Goal: Answer question/provide support

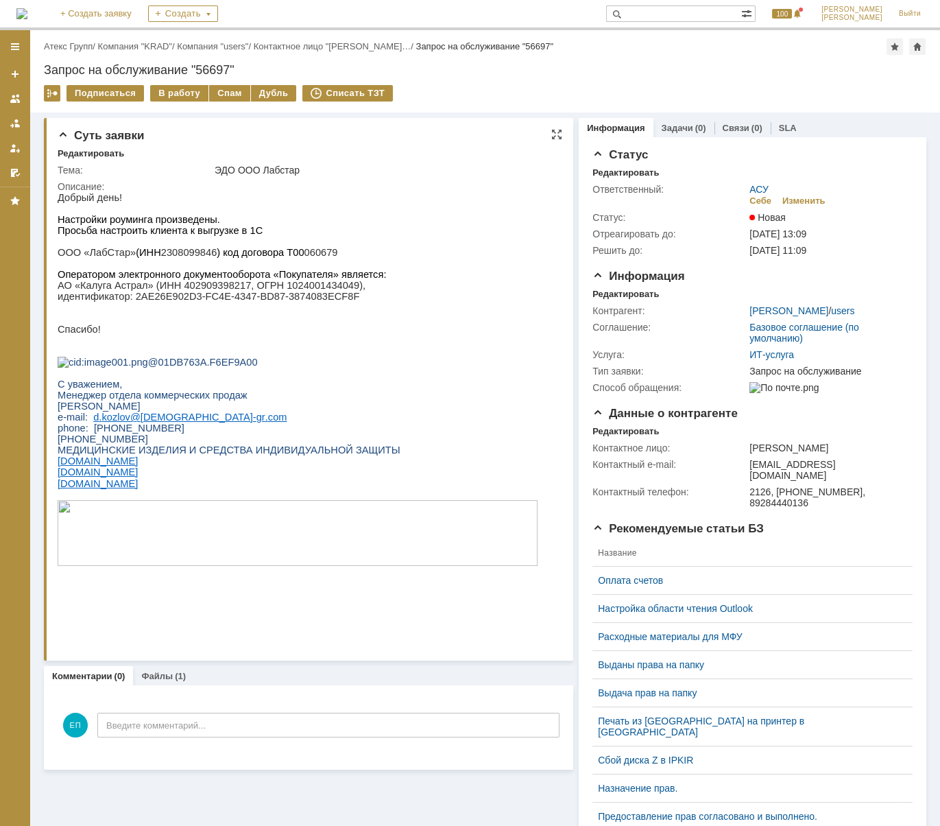
click at [170, 258] on p "ООО «ЛабСтар» (ИНН 2308099846 ) код договора Т00 060679" at bounding box center [298, 252] width 480 height 11
copy p "2308099846"
click at [178, 83] on div "Назад | Атекс Групп / Компания "KRAD" / Компания "users" / Контактное лицо "[PE…" at bounding box center [485, 71] width 910 height 82
click at [169, 90] on div "В работу" at bounding box center [179, 93] width 58 height 16
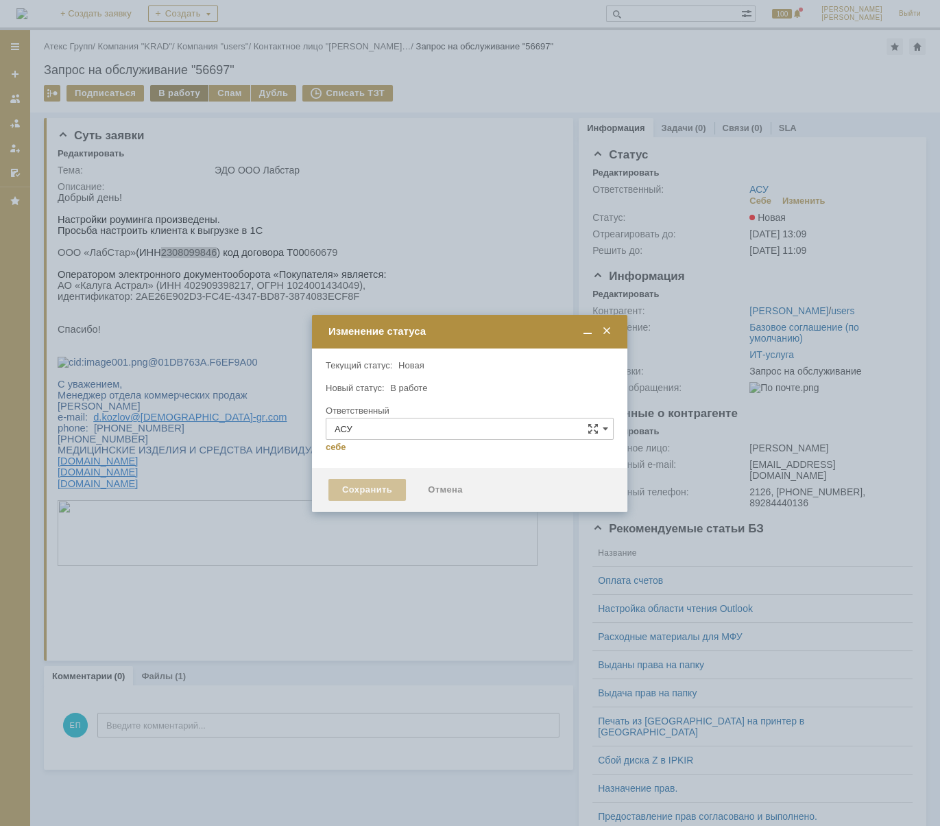
type input "[PERSON_NAME]"
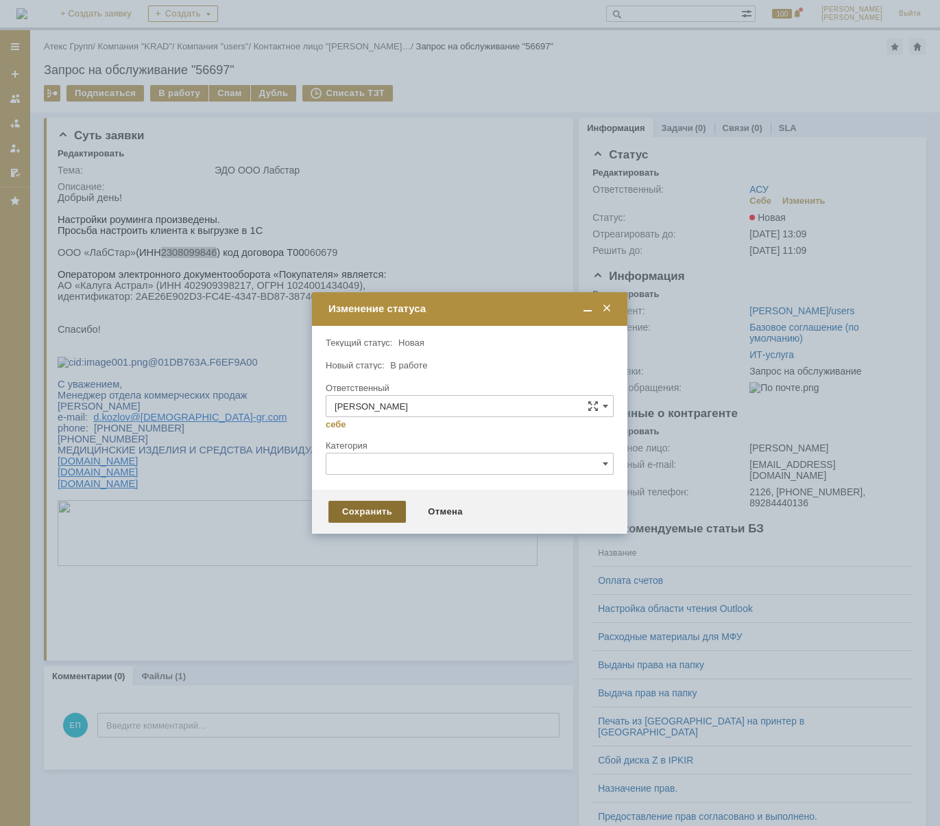
click at [355, 508] on div "Сохранить" at bounding box center [368, 512] width 78 height 22
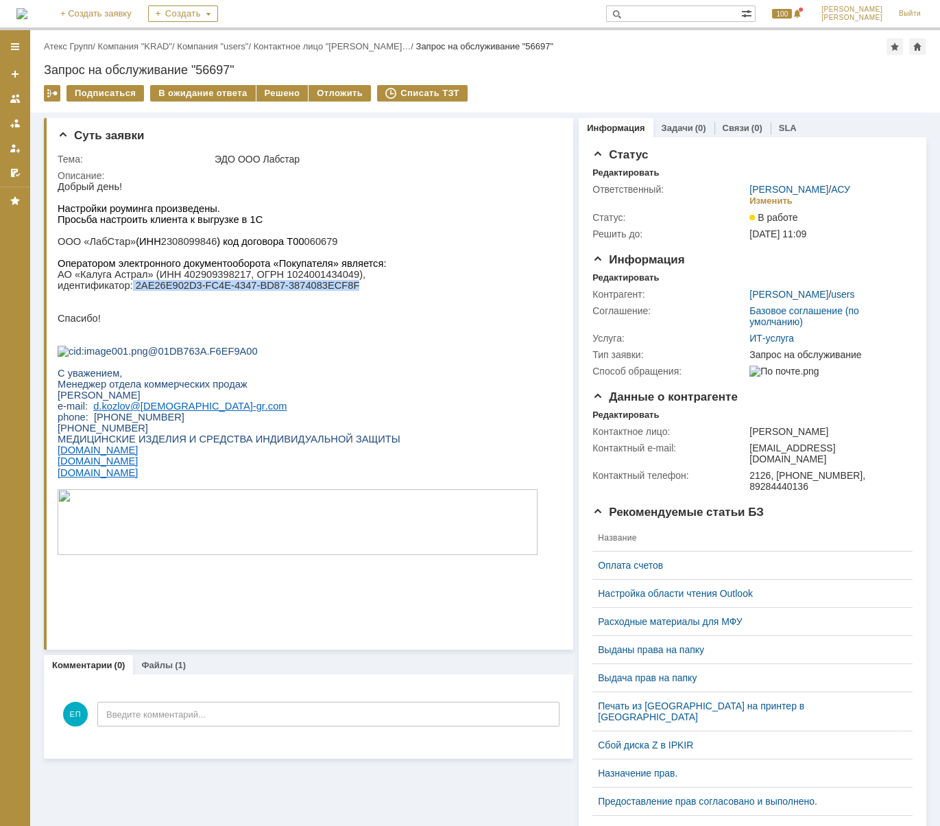
drag, startPoint x: 127, startPoint y: 290, endPoint x: 337, endPoint y: 294, distance: 210.0
click at [337, 291] on p "идентификатор: 2AE26E902D3-FC4E-4347-BD87-3874083ECF8F" at bounding box center [298, 285] width 480 height 11
click at [136, 280] on p "АО «Калуга Астрал» (ИНН 402909398217, ОГРН 1024001434049)," at bounding box center [298, 274] width 480 height 11
drag, startPoint x: 129, startPoint y: 294, endPoint x: 318, endPoint y: 293, distance: 189.3
click at [318, 291] on p "идентификатор: 2AE26E902D3-FC4E-4347-BD87-3874083ECF8F" at bounding box center [298, 285] width 480 height 11
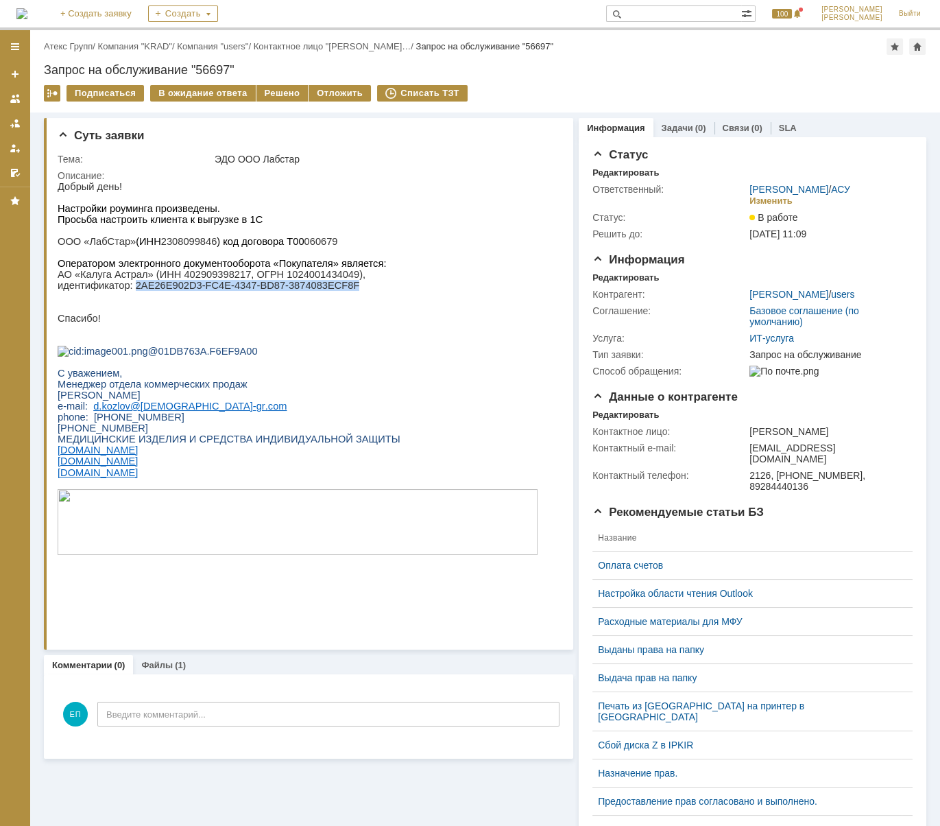
copy p "2AE26E902D3-FC4E-4347-BD87-3874083ECF8F"
click at [268, 91] on div "Решено" at bounding box center [283, 93] width 52 height 16
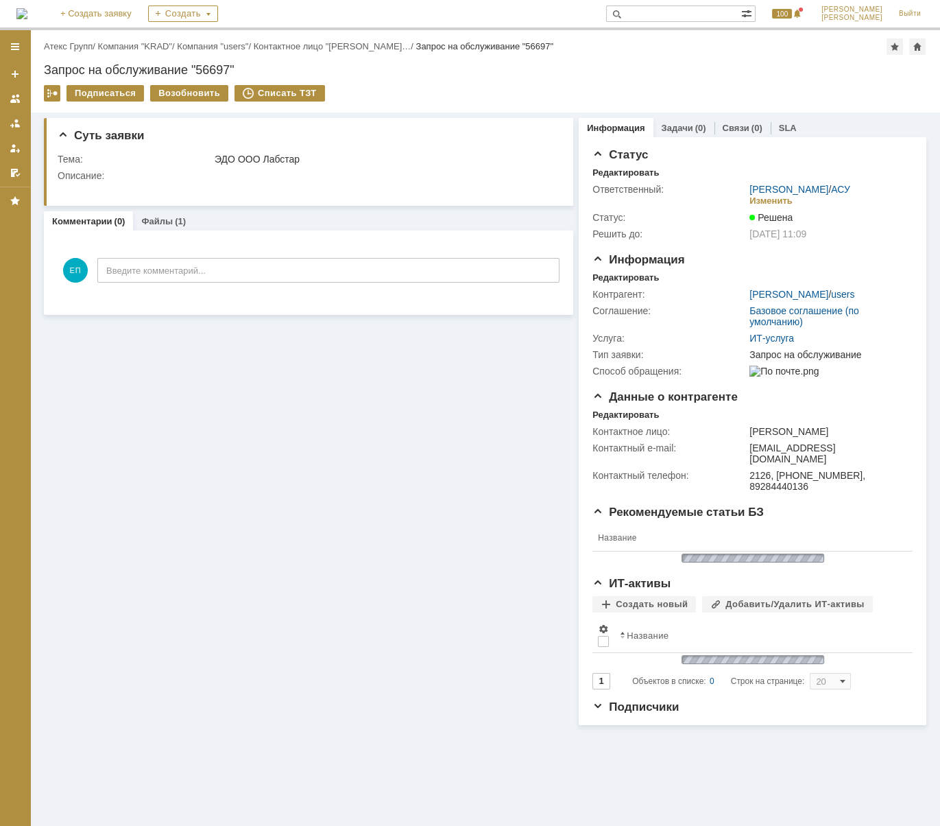
click at [82, 43] on link "Атекс Групп" at bounding box center [68, 46] width 49 height 10
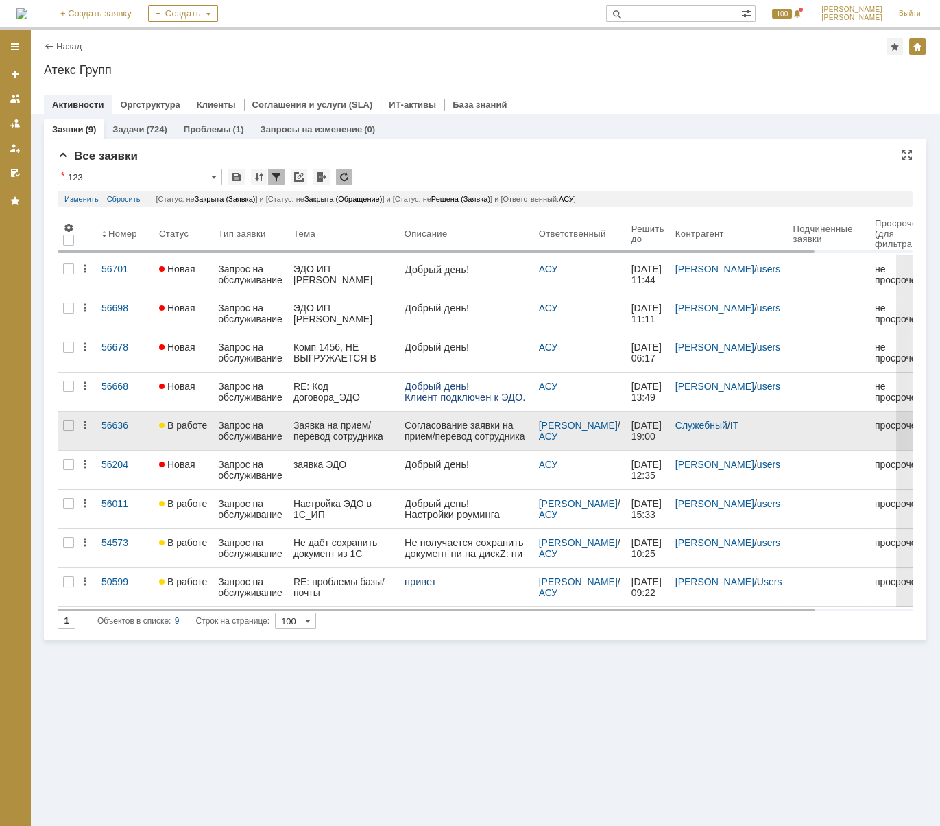
click at [229, 430] on div "Запрос на обслуживание" at bounding box center [250, 431] width 64 height 22
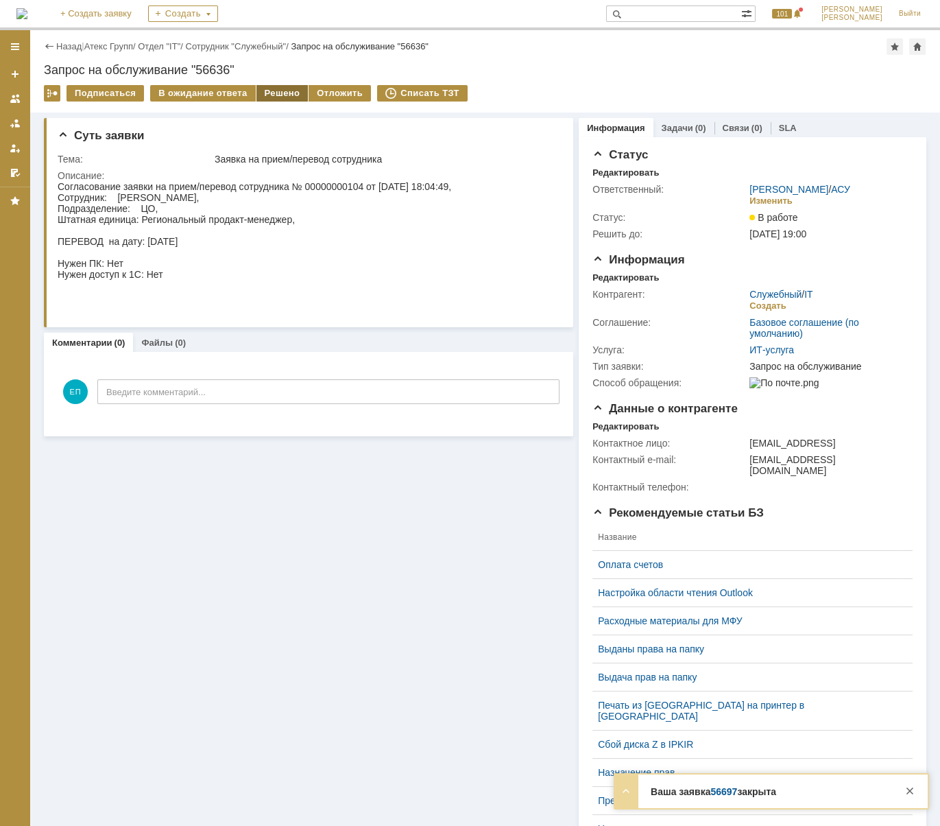
click at [274, 86] on div "Решено" at bounding box center [283, 93] width 52 height 16
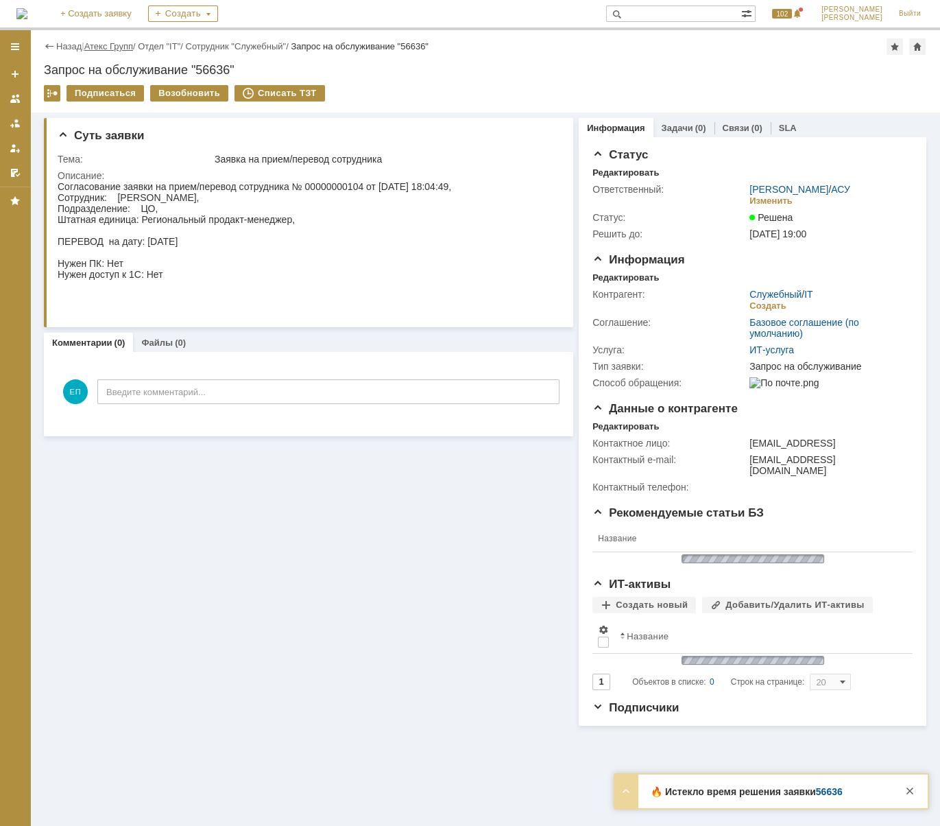
click at [99, 41] on link "Атекс Групп" at bounding box center [108, 46] width 49 height 10
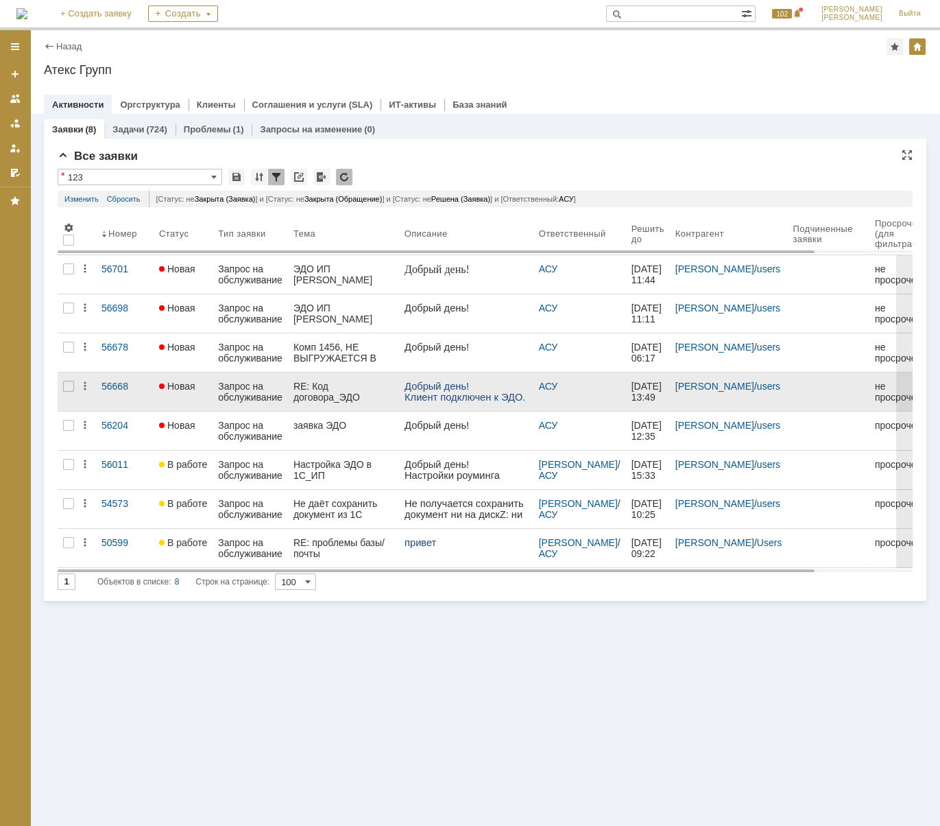
click at [332, 394] on div "RE: Код договора_ЭДО" at bounding box center [344, 392] width 100 height 22
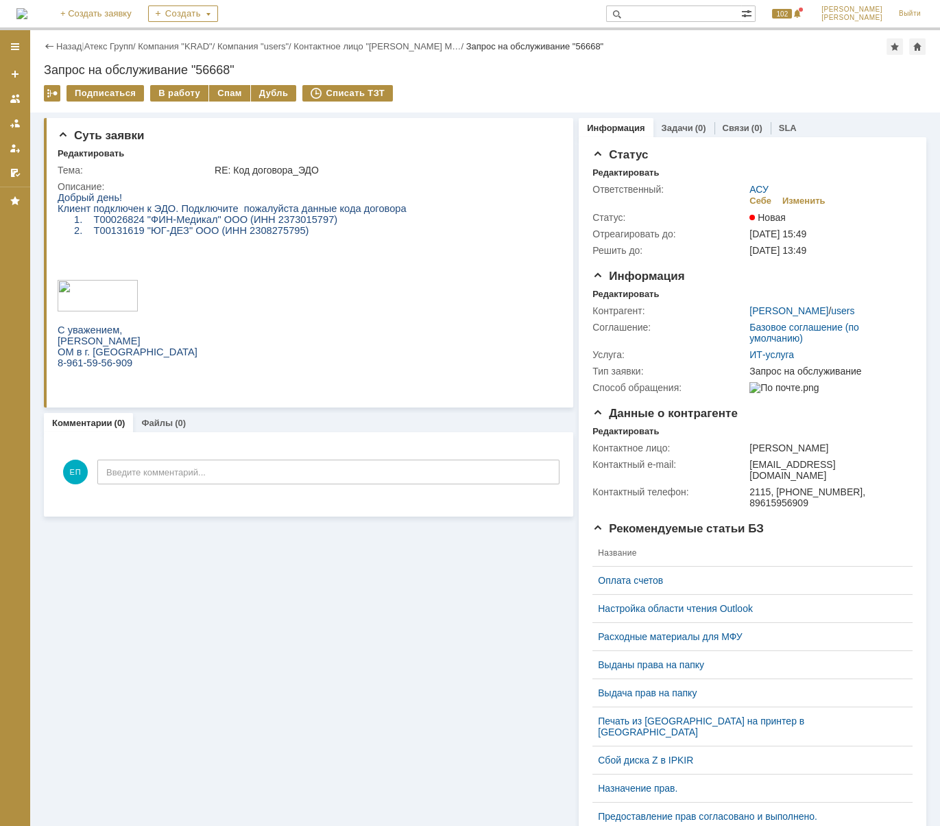
click at [350, 236] on p "2. Т00131619 "ЮГ-ДЕЗ" ООО (ИНН 2308275795)" at bounding box center [249, 230] width 316 height 11
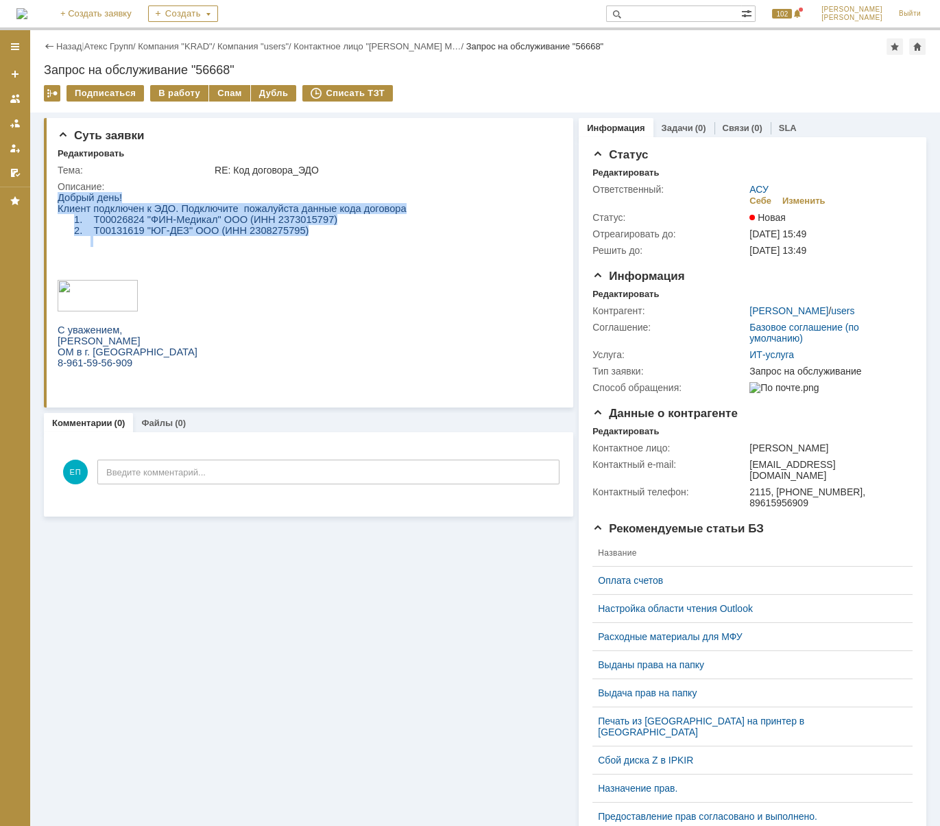
drag, startPoint x: 334, startPoint y: 244, endPoint x: -115, endPoint y: 235, distance: 448.7
click at [58, 235] on html "Добрый день! Клиент подключен к ЭДО. Подключите пожалуйста данные кода договора…" at bounding box center [307, 285] width 499 height 187
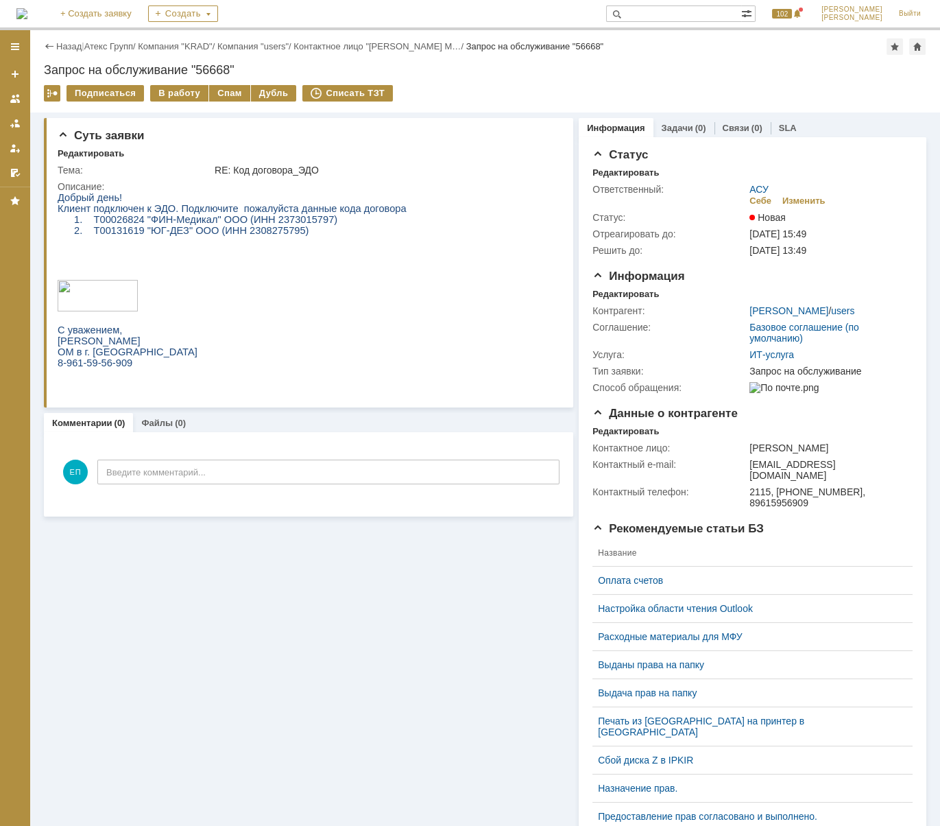
click at [346, 255] on p at bounding box center [232, 252] width 349 height 11
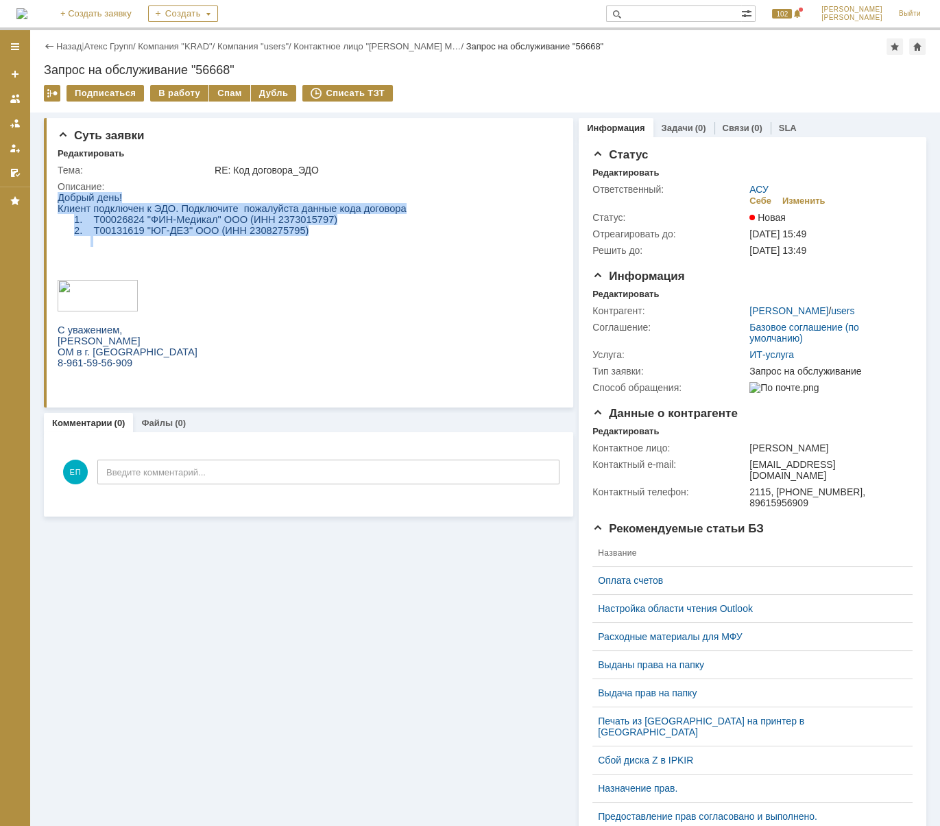
drag, startPoint x: 322, startPoint y: 241, endPoint x: -176, endPoint y: 200, distance: 499.0
click at [58, 200] on html "Добрый день! Клиент подключен к ЭДО. Подключите пожалуйста данные кода договора…" at bounding box center [307, 285] width 499 height 187
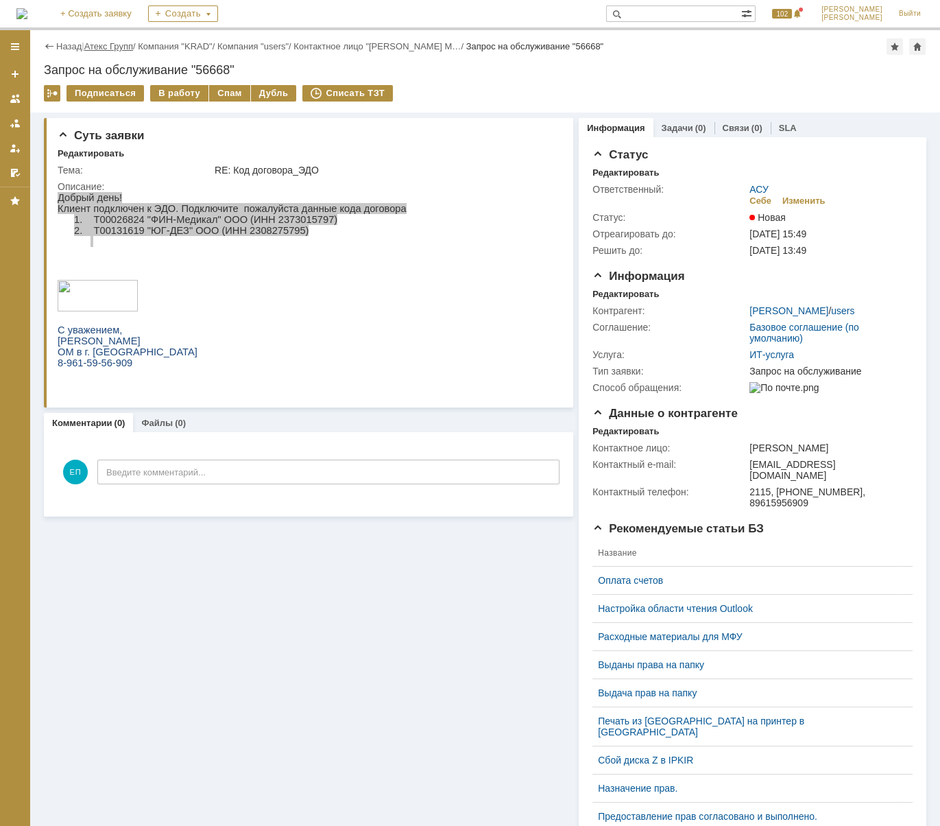
click at [97, 45] on link "Атекс Групп" at bounding box center [108, 46] width 49 height 10
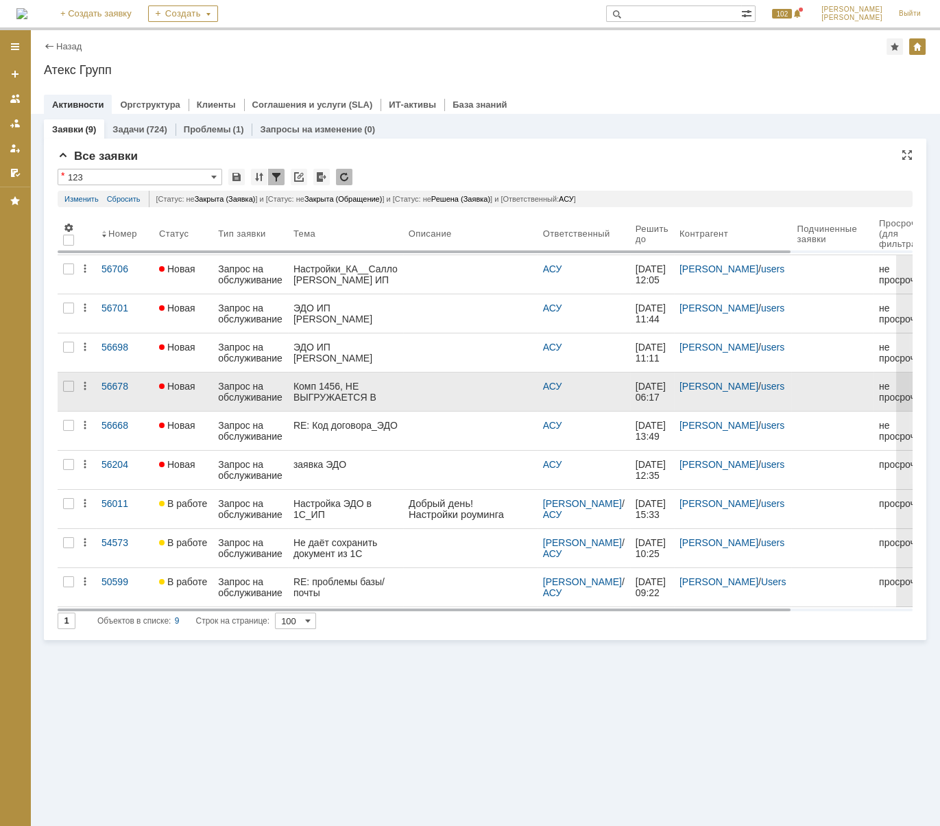
click at [429, 389] on div at bounding box center [470, 386] width 123 height 11
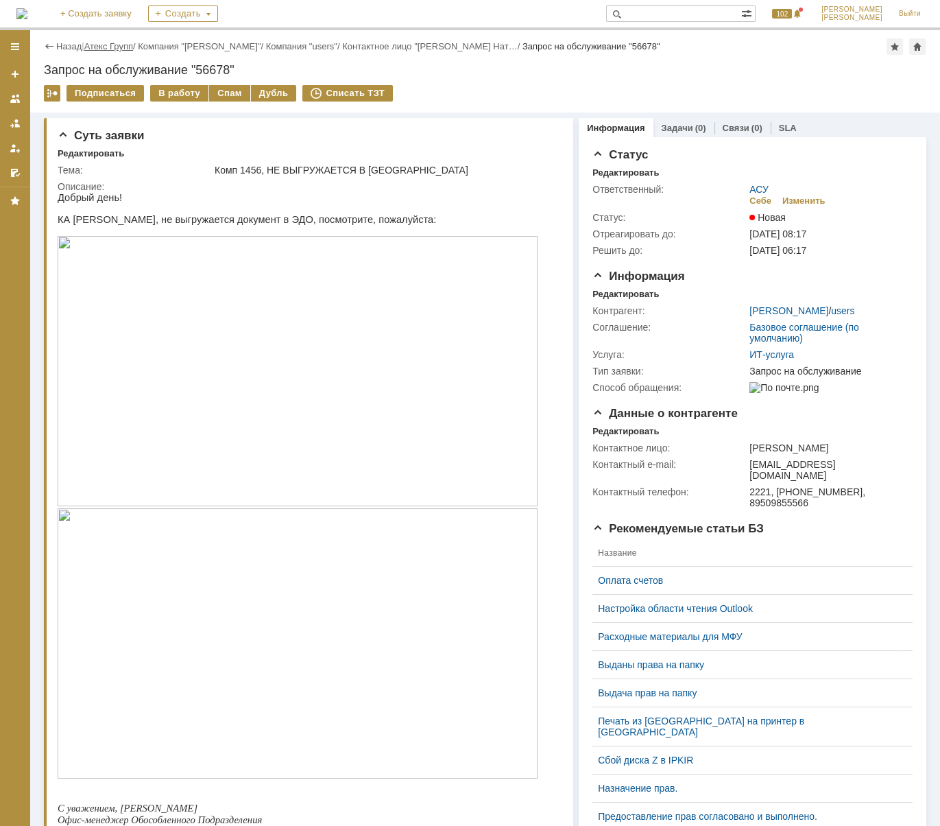
click at [97, 41] on link "Атекс Групп" at bounding box center [108, 46] width 49 height 10
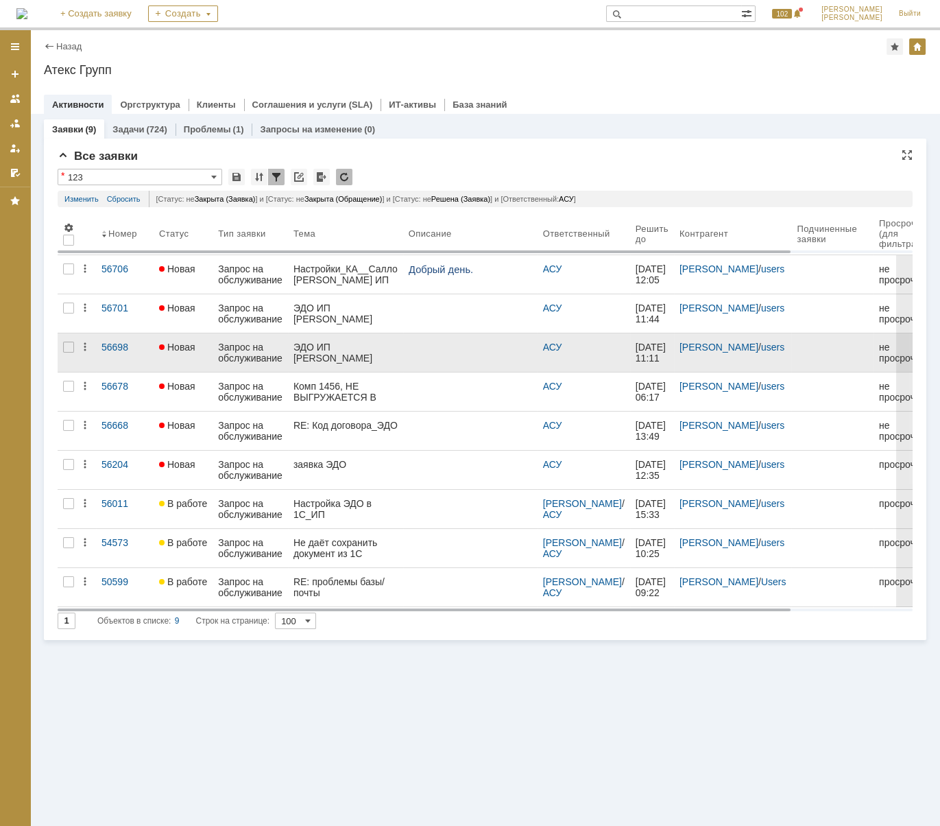
click at [386, 349] on div "ЭДО ИП [PERSON_NAME]" at bounding box center [346, 353] width 104 height 22
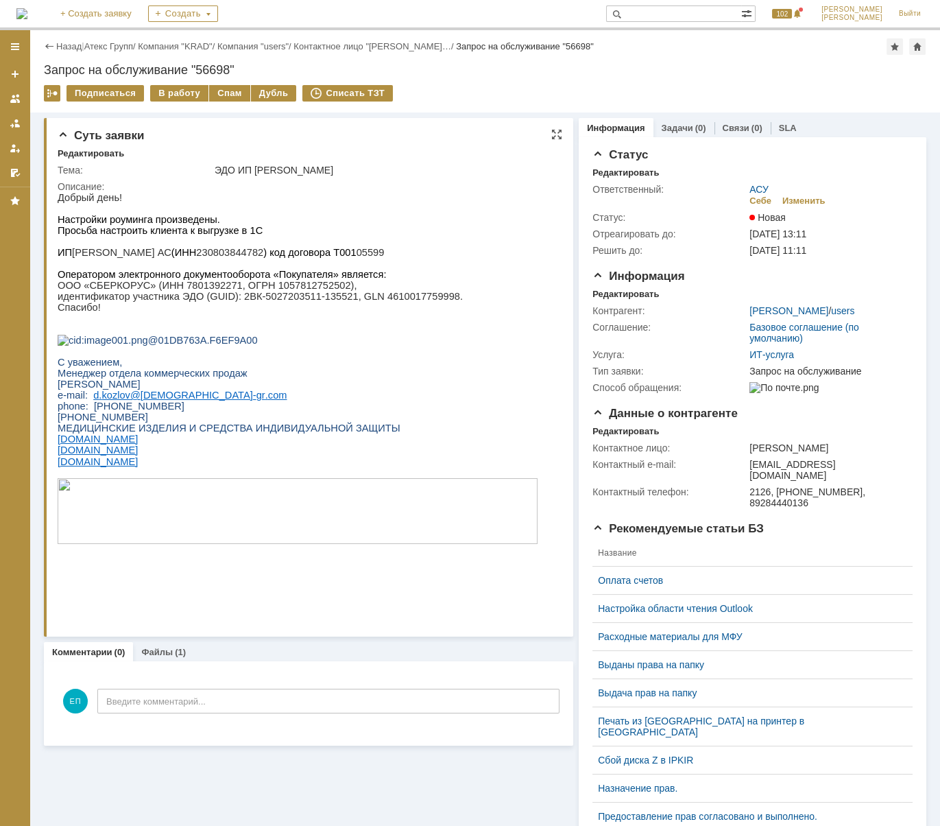
click at [187, 254] on p "ИП Колентеева АС (ИНН 230803844782 ) код договора Т001 05599" at bounding box center [298, 252] width 480 height 11
copy p "230803844782"
drag, startPoint x: 225, startPoint y: 305, endPoint x: 416, endPoint y: 307, distance: 190.7
click at [416, 302] on p "идентификатор участника ЭДО (GUID): 2ВК-5027203511-135521, GLN 4610017759998." at bounding box center [298, 296] width 480 height 11
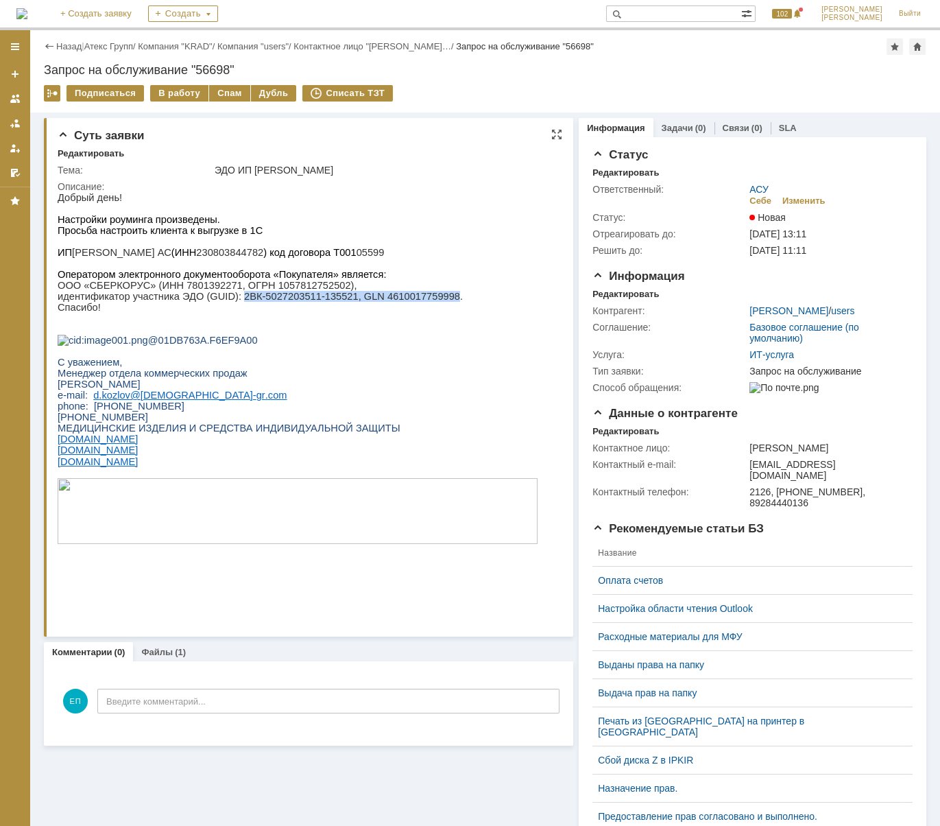
copy p "2ВК-5027203511-135521, GLN 4610017759998"
